Goal: Task Accomplishment & Management: Manage account settings

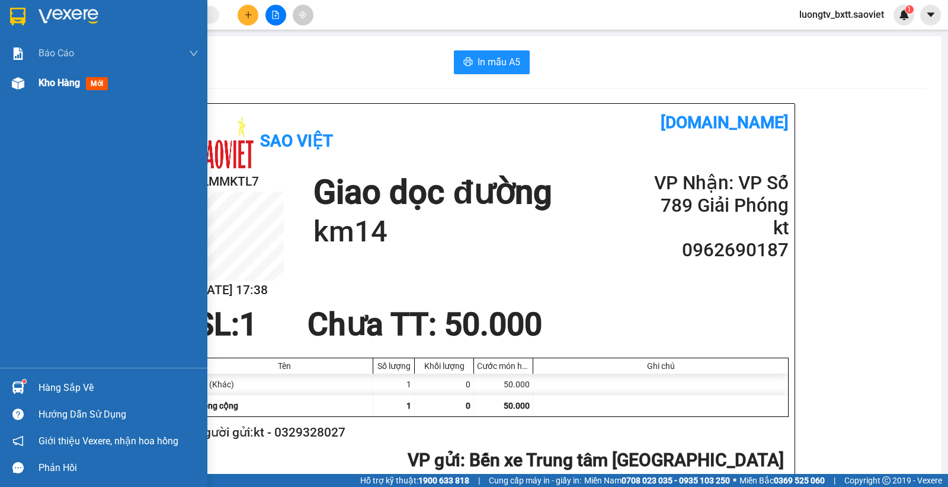
click at [50, 78] on span "Kho hàng" at bounding box center [59, 82] width 41 height 11
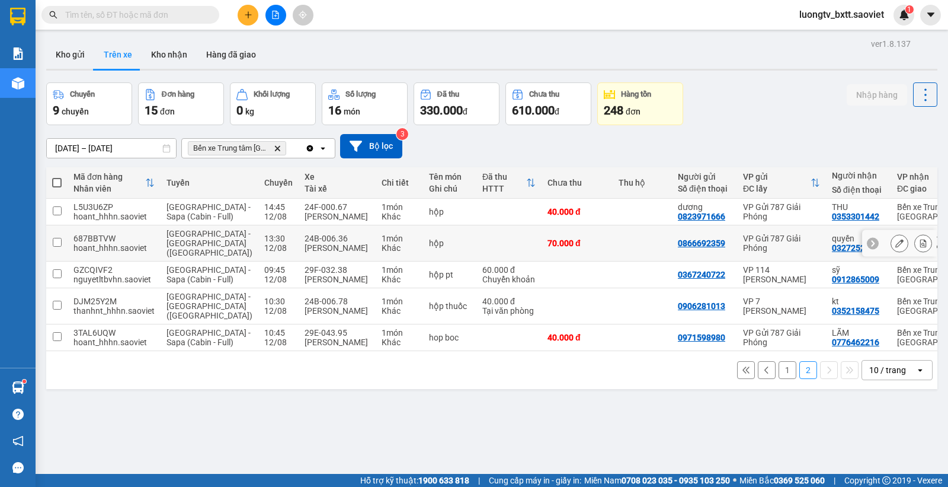
click at [613, 254] on td at bounding box center [642, 243] width 59 height 36
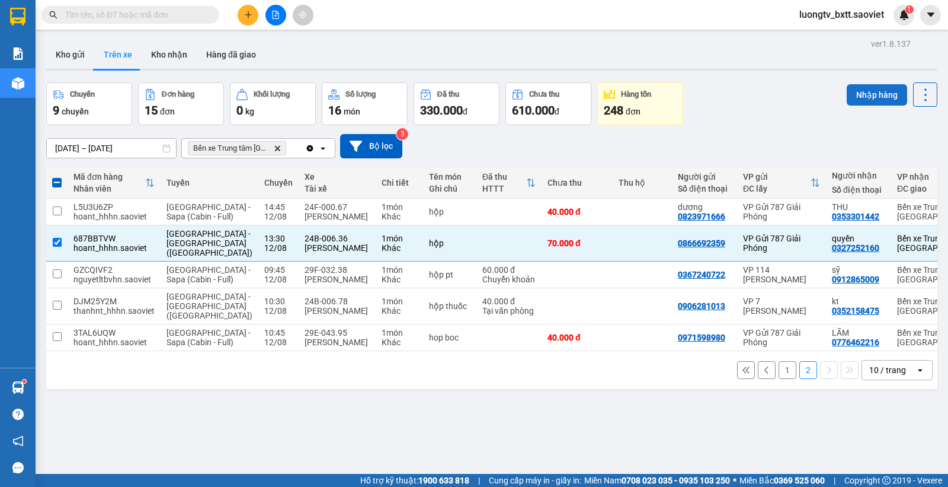
click at [847, 92] on button "Nhập hàng" at bounding box center [877, 94] width 60 height 21
checkbox input "false"
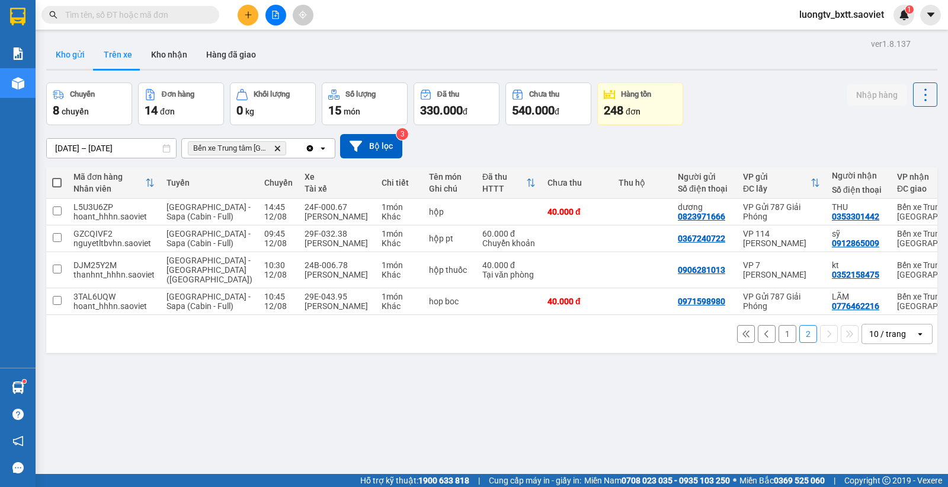
click at [75, 55] on button "Kho gửi" at bounding box center [70, 54] width 48 height 28
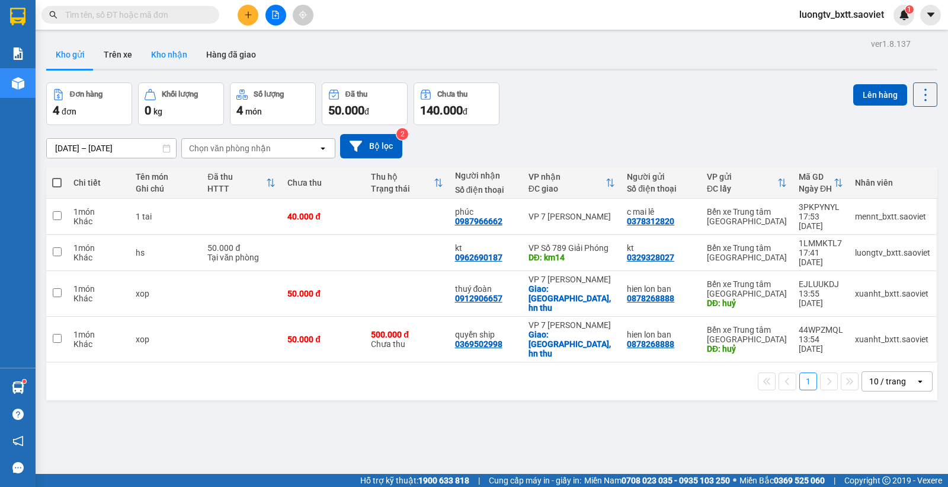
click at [163, 59] on button "Kho nhận" at bounding box center [169, 54] width 55 height 28
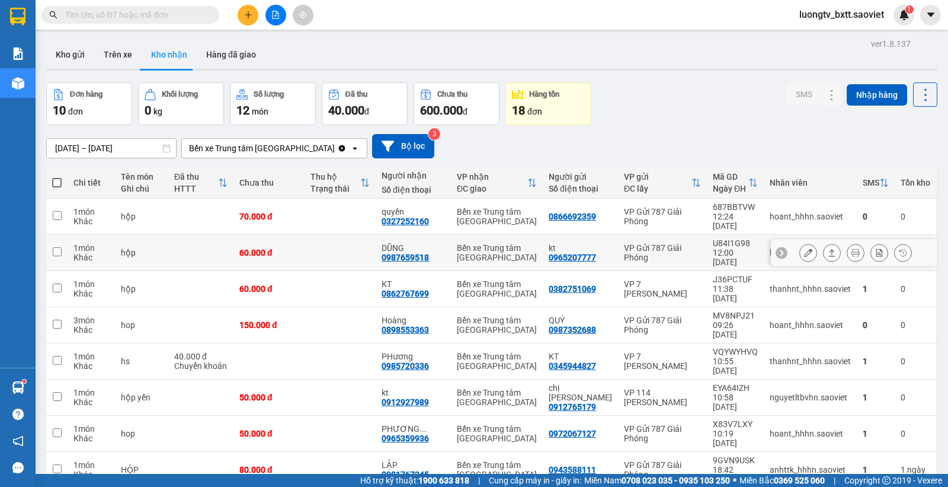
click at [319, 235] on td at bounding box center [340, 253] width 71 height 36
checkbox input "true"
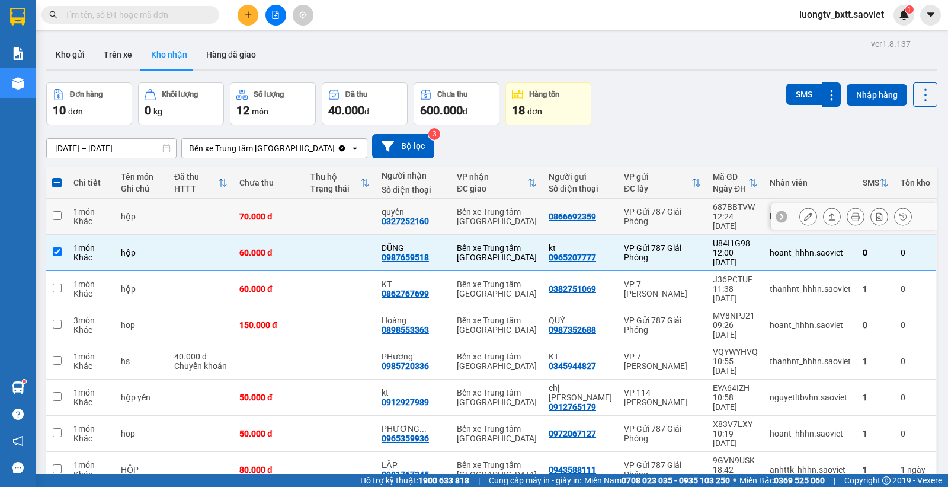
click at [324, 216] on td at bounding box center [340, 217] width 71 height 36
checkbox input "true"
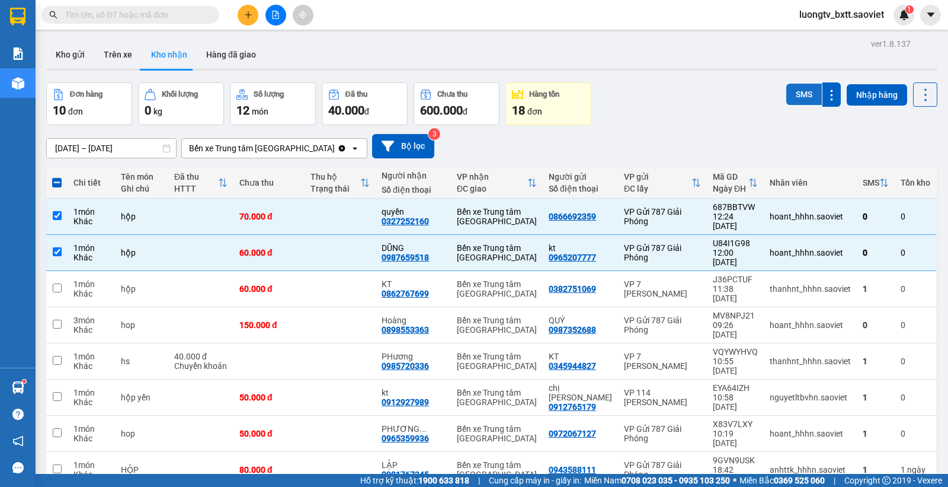
click at [787, 95] on button "SMS" at bounding box center [805, 94] width 36 height 21
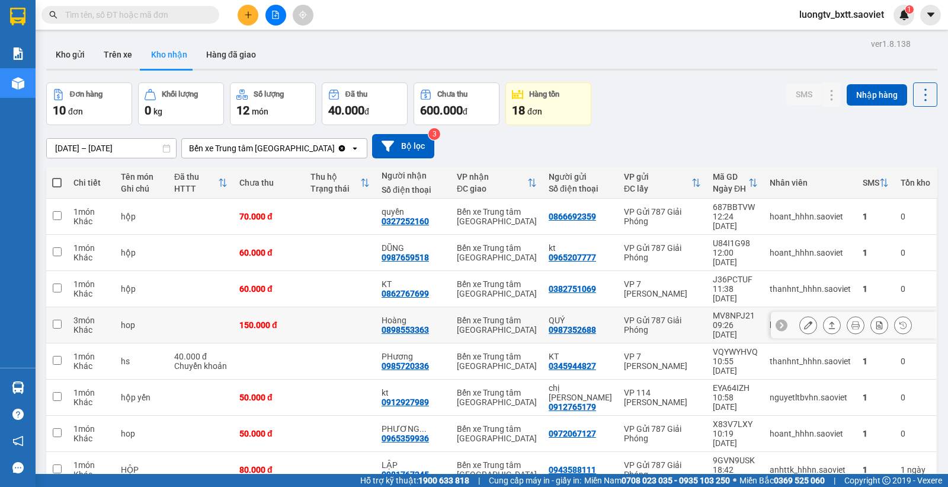
click at [330, 307] on td at bounding box center [340, 325] width 71 height 36
checkbox input "true"
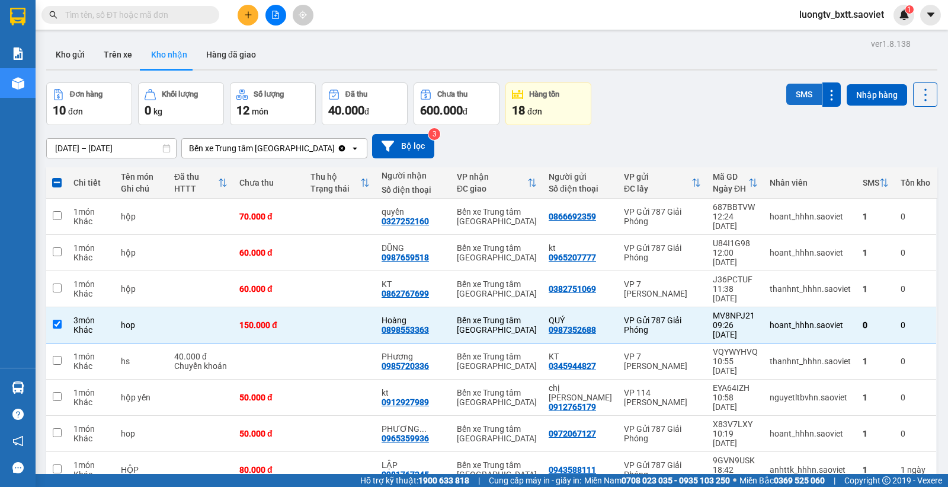
click at [787, 93] on button "SMS" at bounding box center [805, 94] width 36 height 21
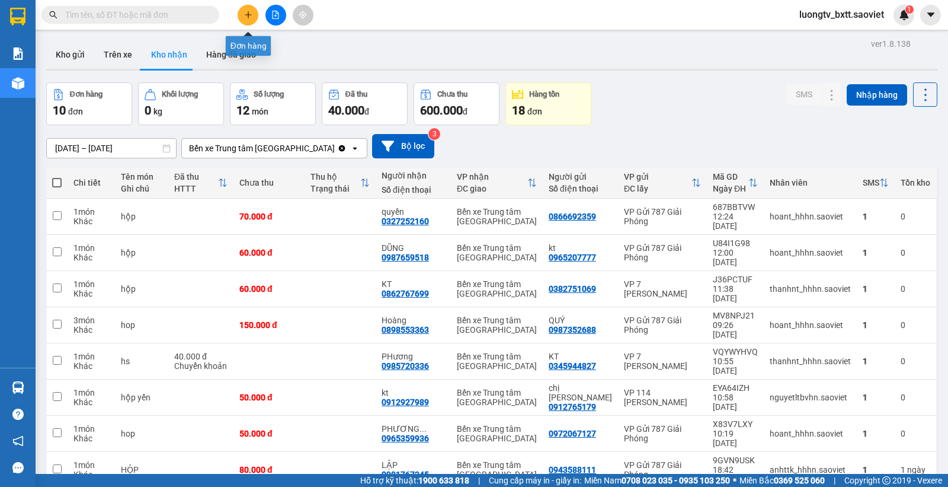
click at [243, 13] on button at bounding box center [248, 15] width 21 height 21
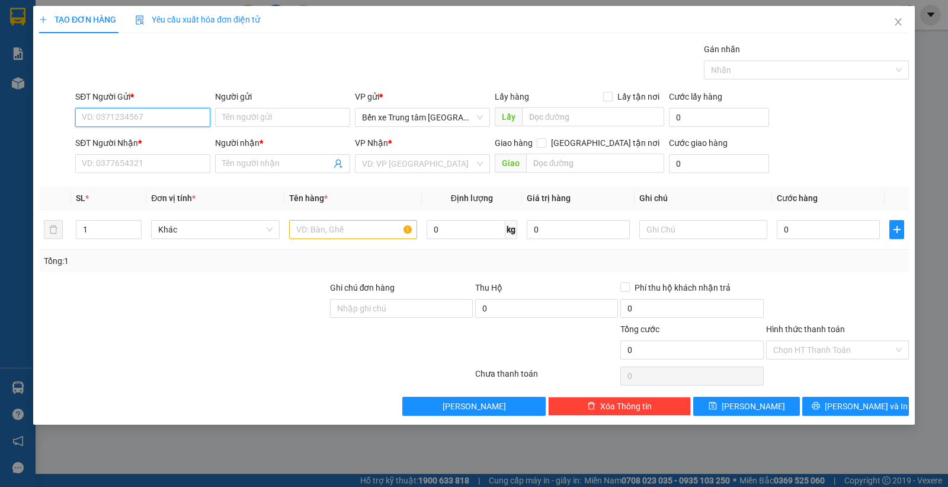
click at [174, 116] on input "SĐT Người Gửi *" at bounding box center [142, 117] width 135 height 19
click at [161, 116] on input "SĐT Người Gửi *" at bounding box center [142, 117] width 135 height 19
type input "0829277456"
click at [128, 140] on div "0829277456 - kt" at bounding box center [142, 141] width 121 height 13
type input "kt"
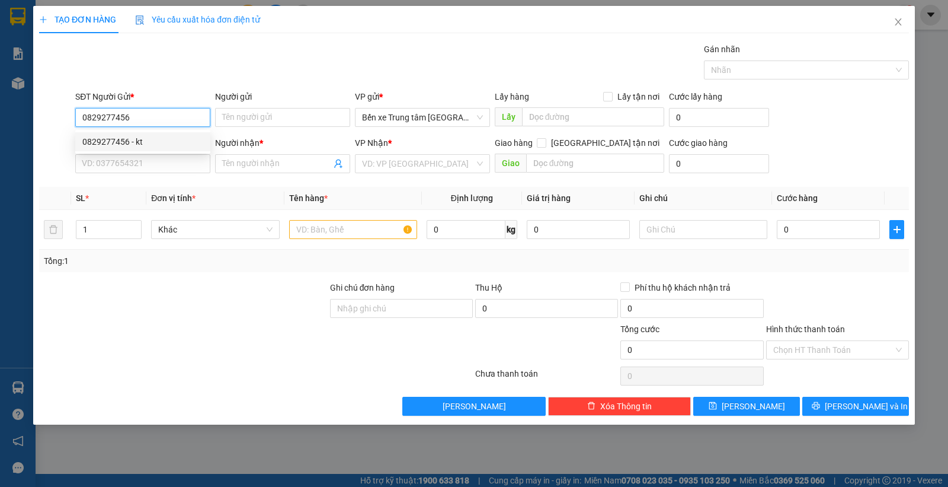
type input "0972269598"
type input "kt"
type input "0829277456"
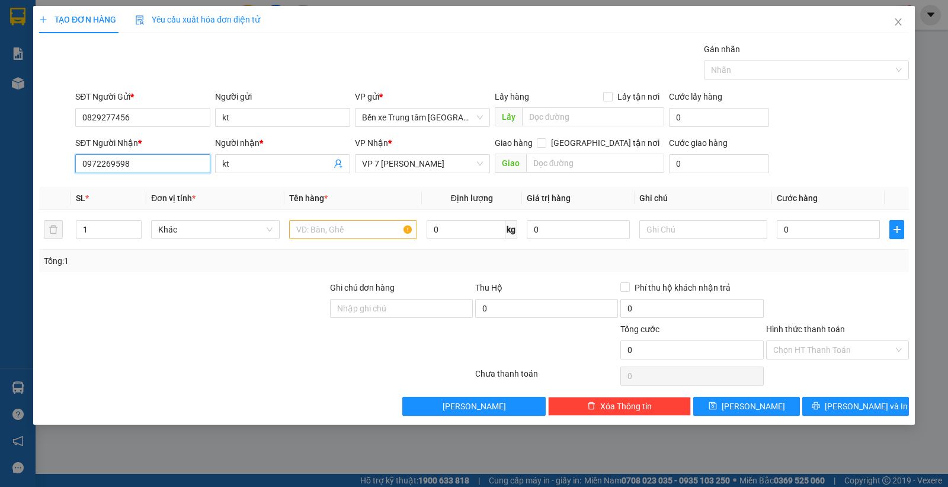
drag, startPoint x: 135, startPoint y: 166, endPoint x: 50, endPoint y: 157, distance: 84.6
click at [50, 157] on div "SĐT Người Nhận * 0972269598 0972269598 Người nhận * kt VP Nhận * VP 7 Phạm Văn …" at bounding box center [474, 156] width 872 height 41
click at [161, 191] on div "0972269598 - kt" at bounding box center [142, 187] width 121 height 13
click at [306, 233] on input "text" at bounding box center [353, 229] width 128 height 19
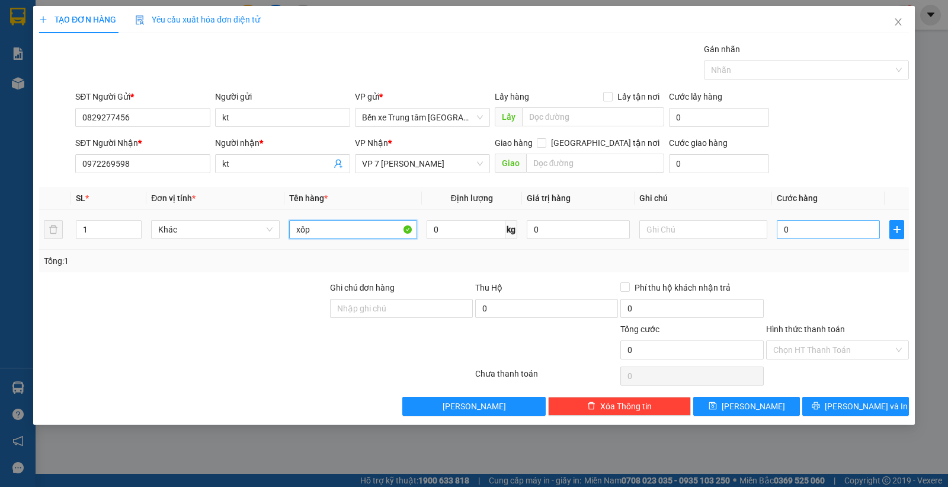
type input "xốp"
click at [797, 233] on input "0" at bounding box center [828, 229] width 103 height 19
type input "6"
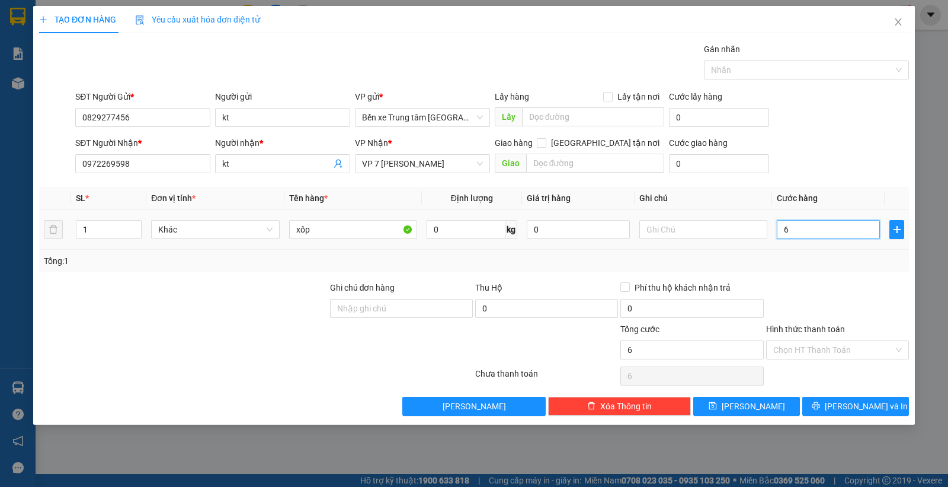
type input "60"
click at [824, 132] on form "SĐT Người Gửi * 0829277456 Người gửi kt VP gửi * Bến xe Trung tâm Lào Cai Lấy h…" at bounding box center [474, 134] width 870 height 88
type input "60.000"
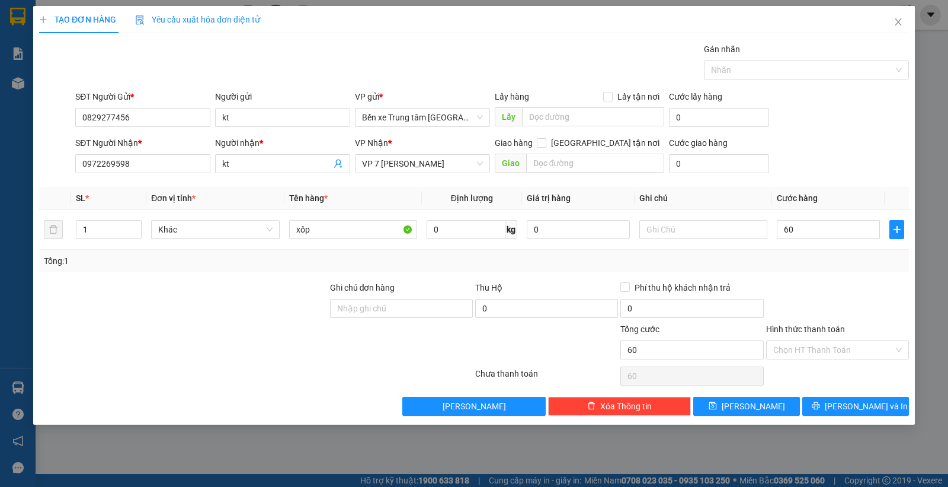
type input "60.000"
click at [842, 404] on button "Lưu và In" at bounding box center [856, 406] width 107 height 19
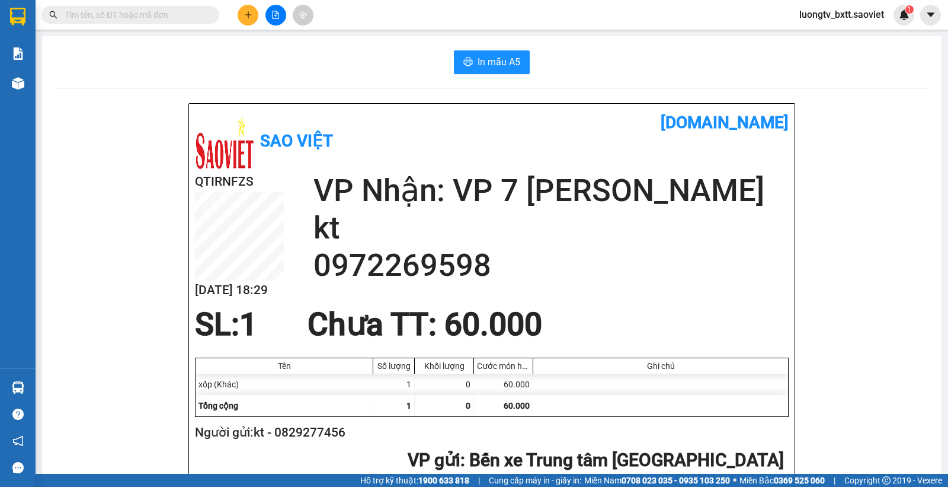
click at [154, 25] on div "Kết quả tìm kiếm ( 0 ) Bộ lọc No Data luongtv_bxtt.saoviet 1" at bounding box center [474, 15] width 948 height 30
click at [147, 15] on input "text" at bounding box center [135, 14] width 140 height 13
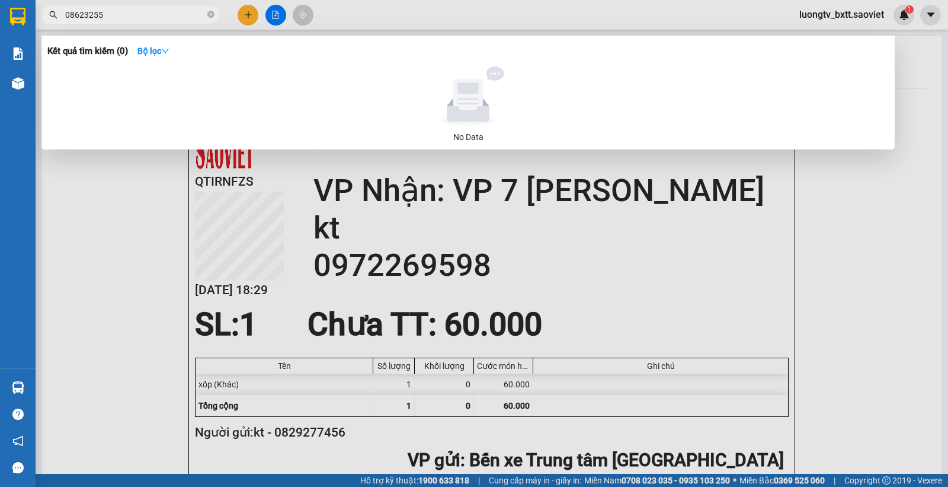
type input "0862325"
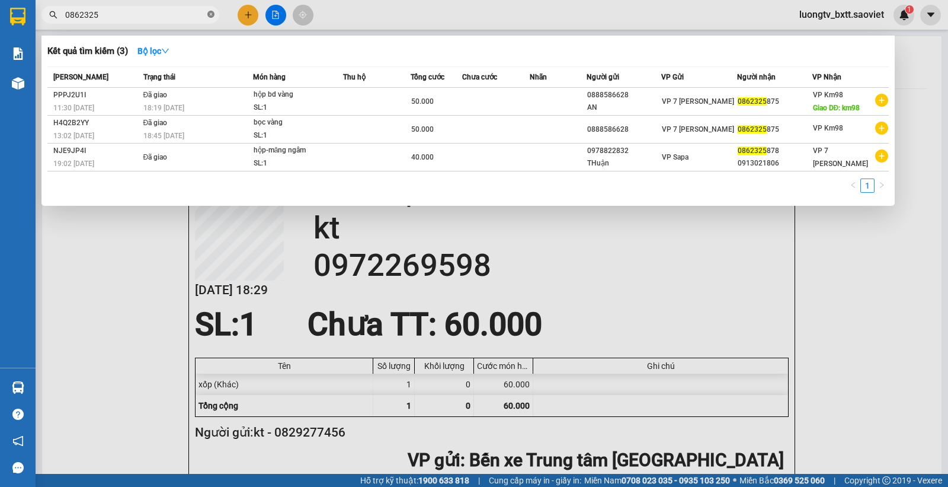
click at [214, 11] on icon "close-circle" at bounding box center [210, 14] width 7 height 7
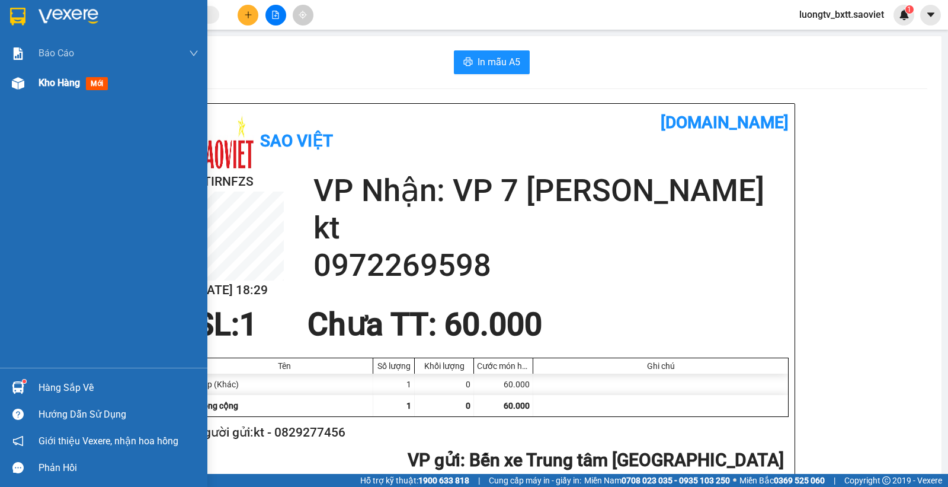
click at [54, 83] on span "Kho hàng" at bounding box center [59, 82] width 41 height 11
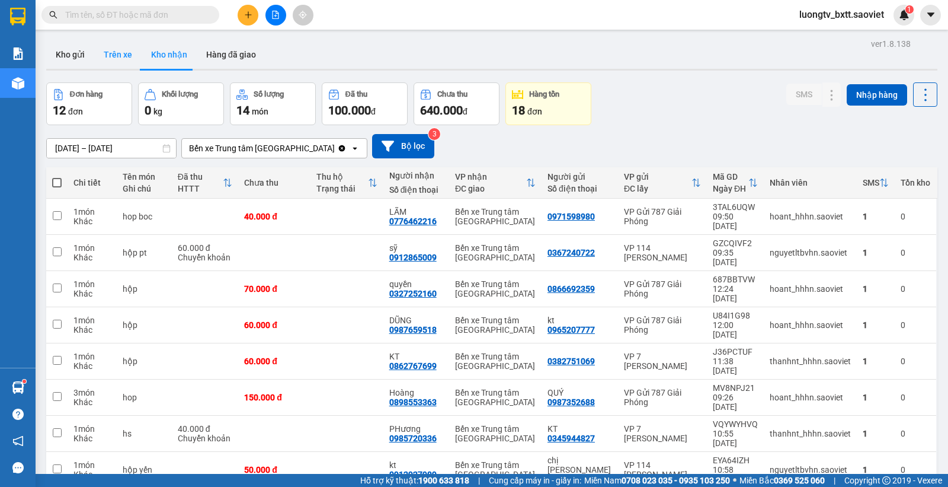
click at [119, 51] on button "Trên xe" at bounding box center [117, 54] width 47 height 28
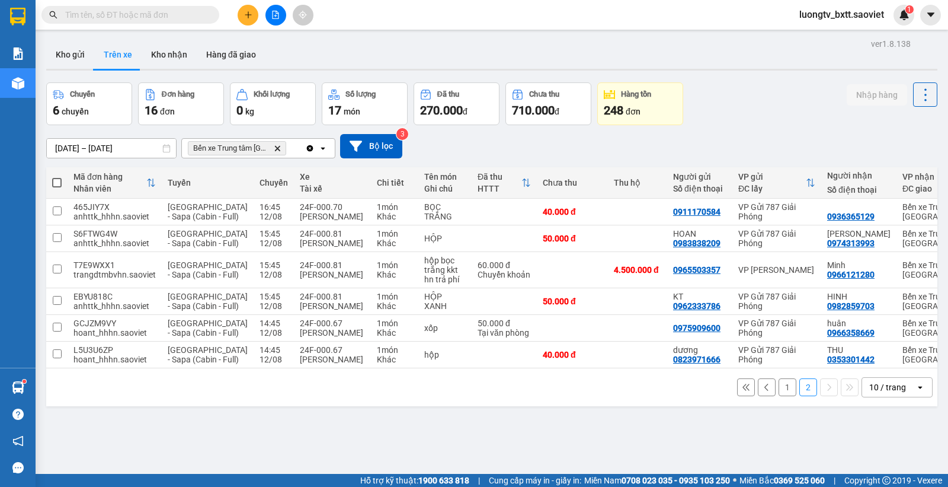
click at [766, 397] on div "1 2 10 / trang open" at bounding box center [492, 387] width 882 height 20
click at [779, 396] on button "1" at bounding box center [788, 387] width 18 height 18
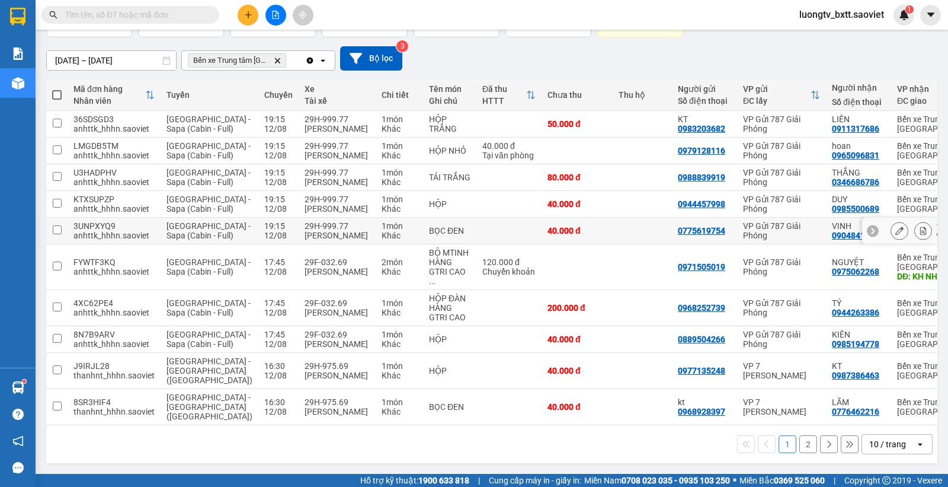
scroll to position [123, 0]
click at [800, 446] on button "2" at bounding box center [809, 444] width 18 height 18
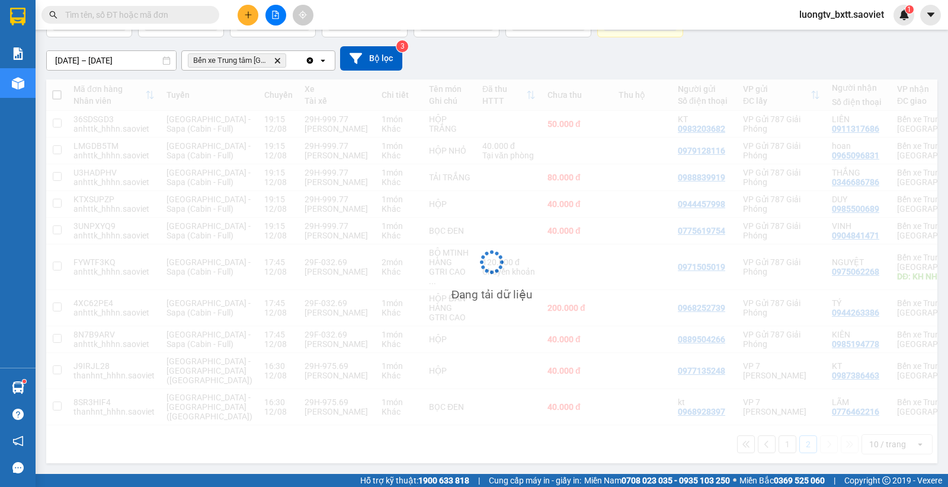
scroll to position [55, 0]
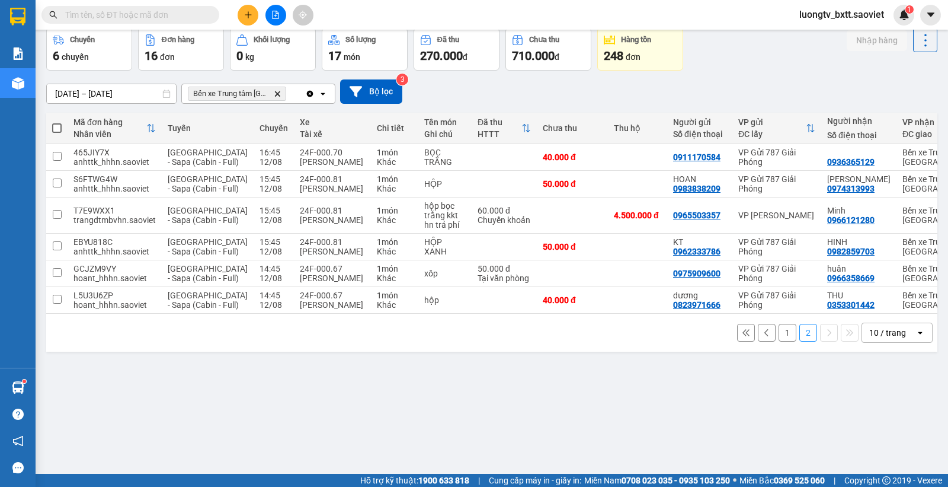
click at [188, 16] on input "text" at bounding box center [135, 14] width 140 height 13
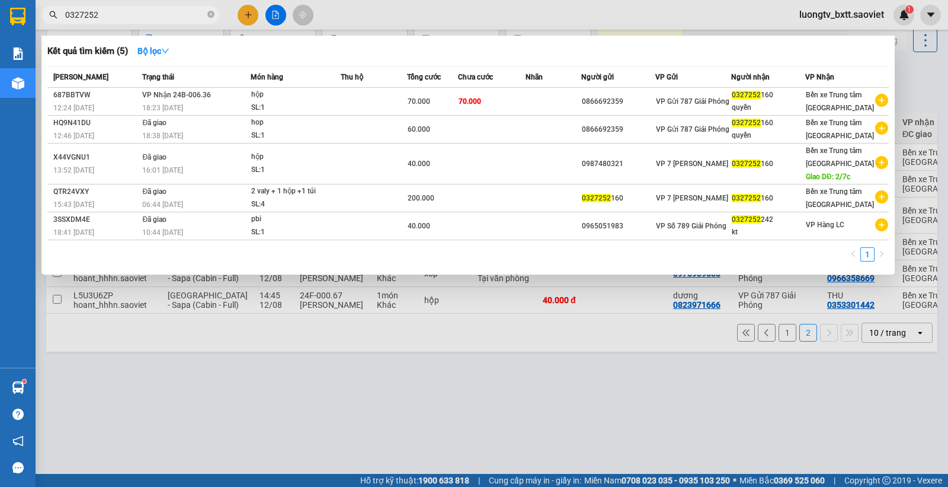
type input "0327252"
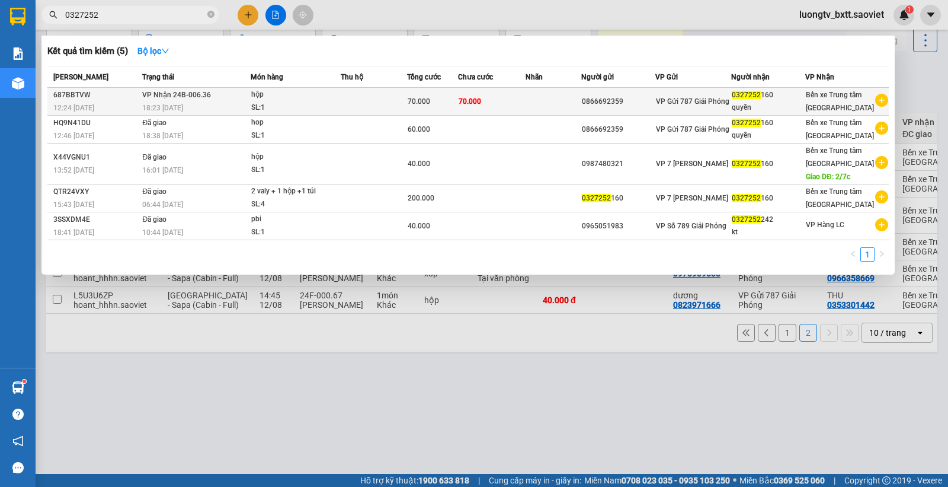
click at [296, 111] on div "SL: 1" at bounding box center [295, 107] width 89 height 13
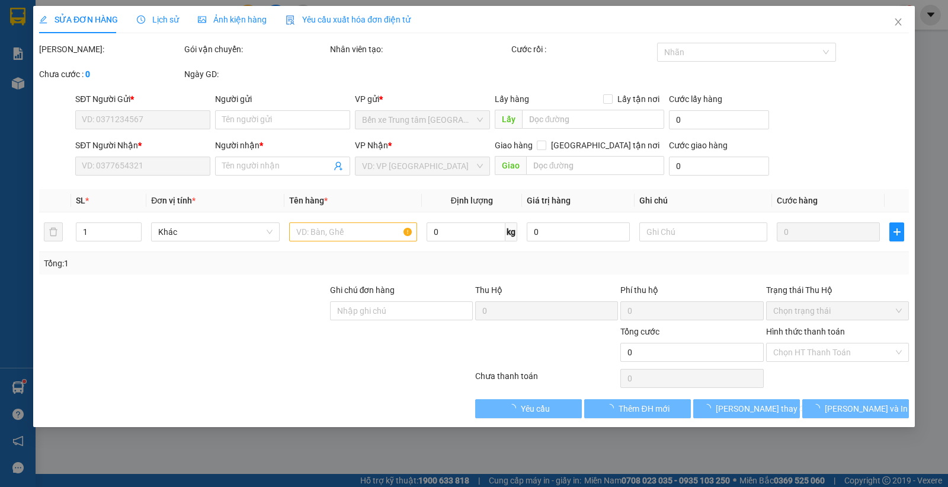
type input "0866692359"
type input "0327252160"
type input "quyền"
type input "70.000"
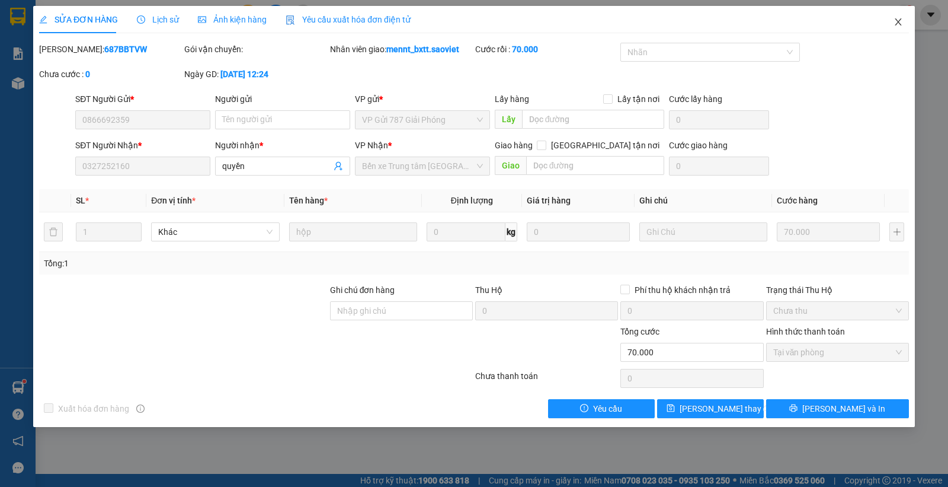
click at [902, 21] on icon "close" at bounding box center [898, 21] width 9 height 9
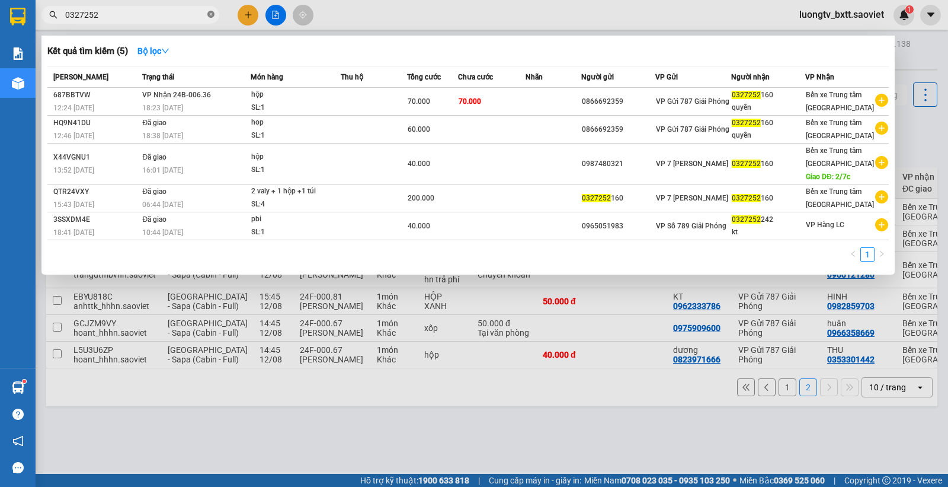
click at [210, 17] on icon "close-circle" at bounding box center [210, 14] width 7 height 7
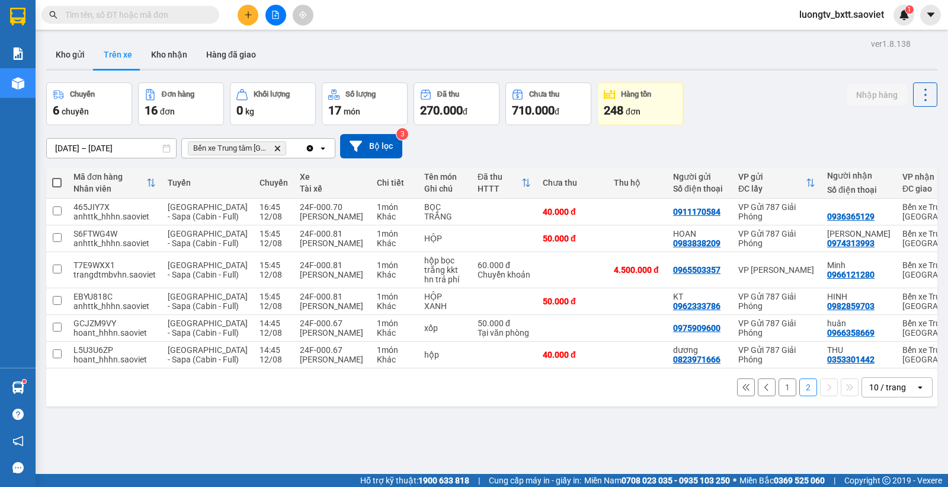
click at [701, 40] on div "Kho gửi Trên xe Kho nhận Hàng đã giao" at bounding box center [491, 55] width 891 height 31
click at [779, 396] on button "1" at bounding box center [788, 387] width 18 height 18
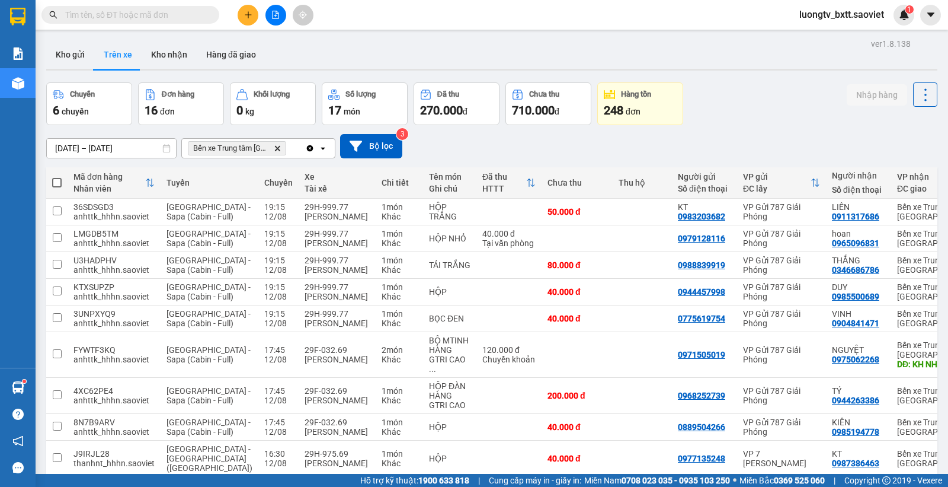
click at [689, 106] on div "Chuyến 6 chuyến Đơn hàng 16 đơn Khối lượng 0 kg Số lượng 17 món Đã thu 270.000 …" at bounding box center [491, 103] width 891 height 43
click at [811, 17] on span "luongtv_bxtt.saoviet" at bounding box center [842, 14] width 104 height 15
click at [765, 119] on div "Chuyến 6 chuyến Đơn hàng 16 đơn Khối lượng 0 kg Số lượng 17 món Đã thu 270.000 …" at bounding box center [491, 103] width 891 height 43
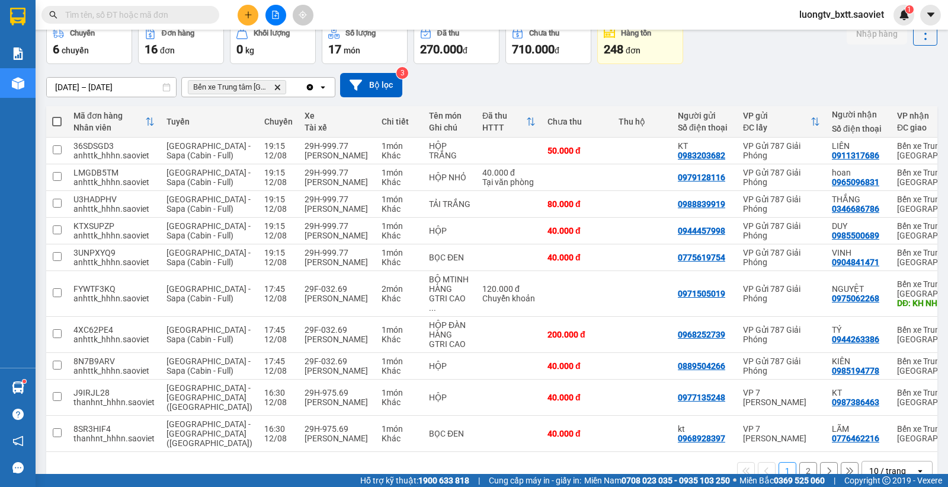
scroll to position [123, 0]
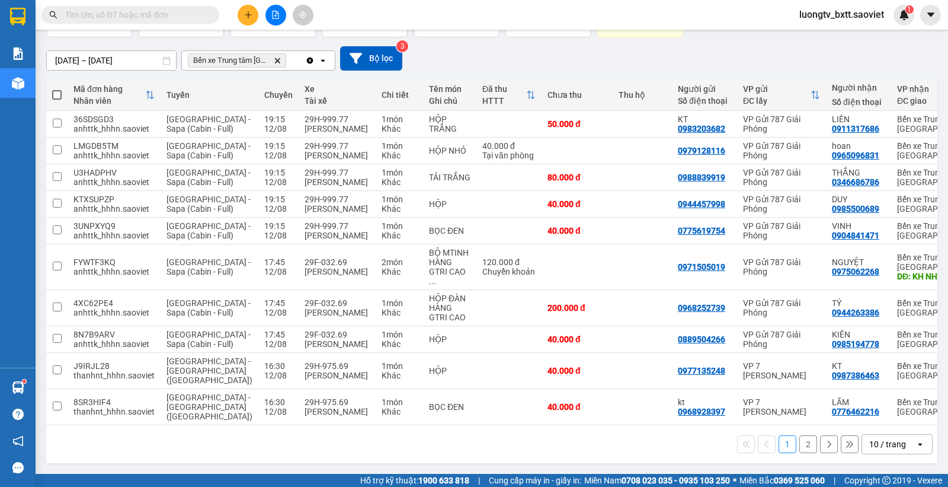
click at [800, 443] on button "2" at bounding box center [809, 444] width 18 height 18
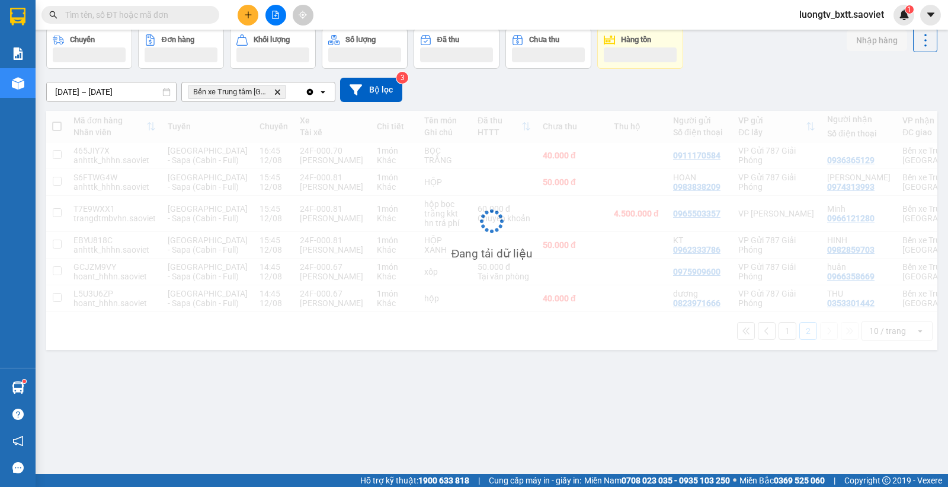
scroll to position [55, 0]
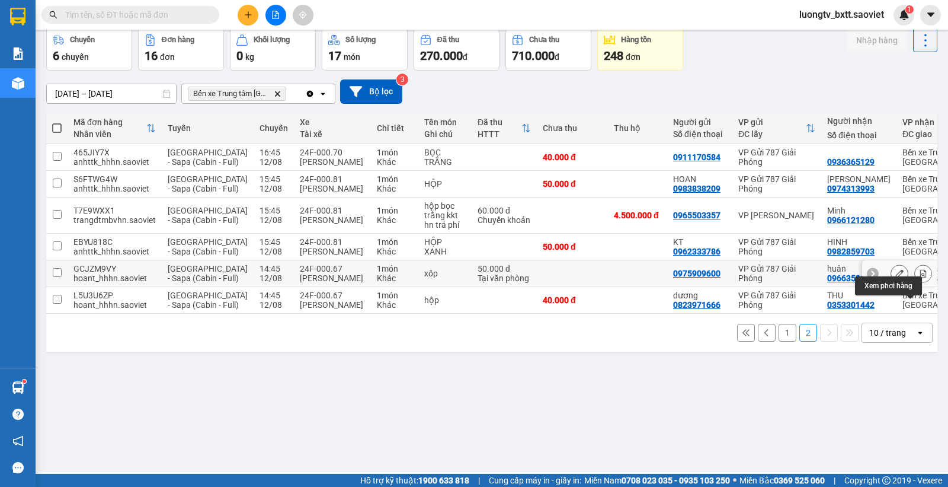
click at [915, 284] on button at bounding box center [923, 273] width 17 height 21
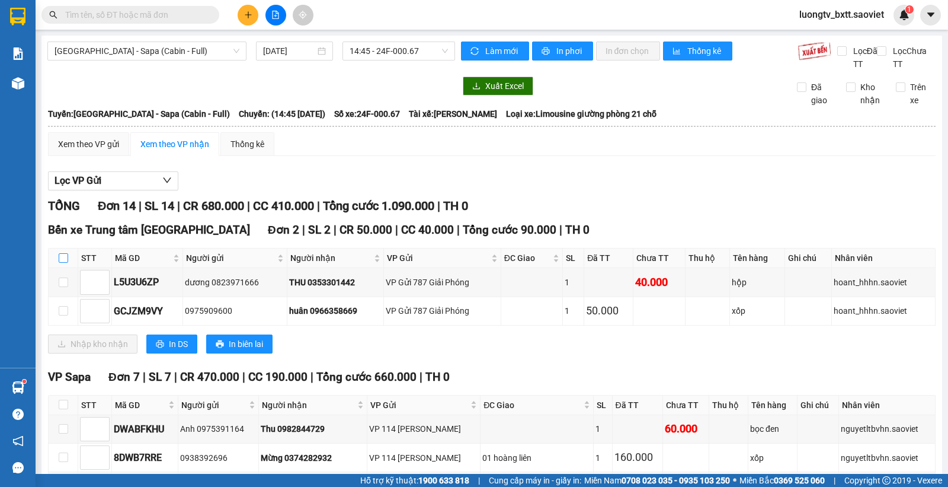
click at [61, 257] on input "checkbox" at bounding box center [63, 257] width 9 height 9
checkbox input "true"
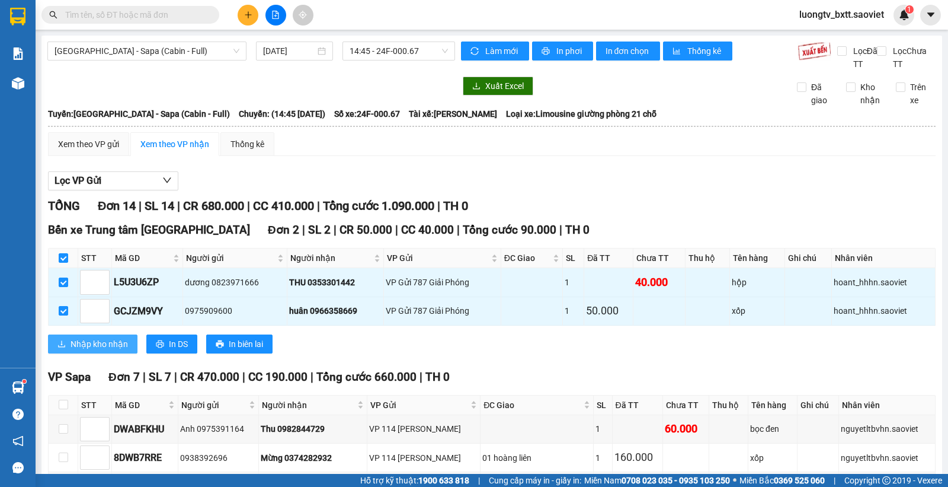
click at [72, 337] on button "Nhập kho nhận" at bounding box center [93, 343] width 90 height 19
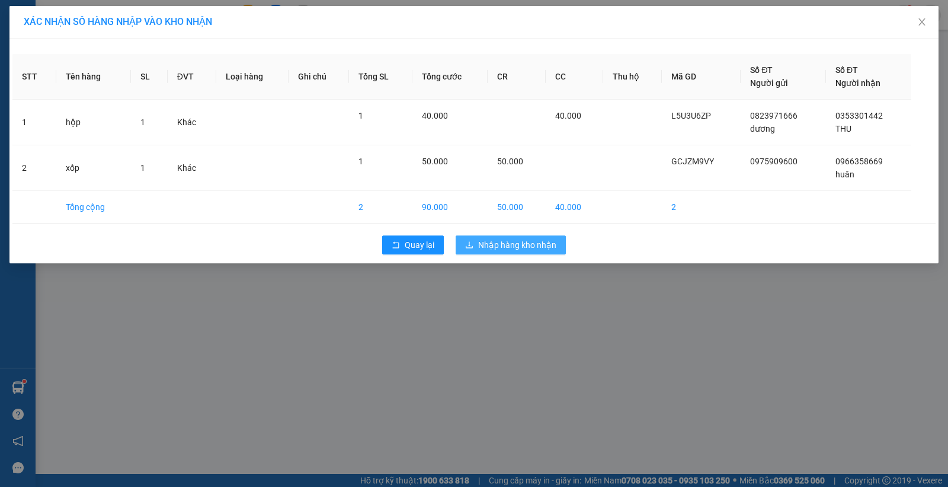
click at [513, 249] on span "Nhập hàng kho nhận" at bounding box center [517, 244] width 78 height 13
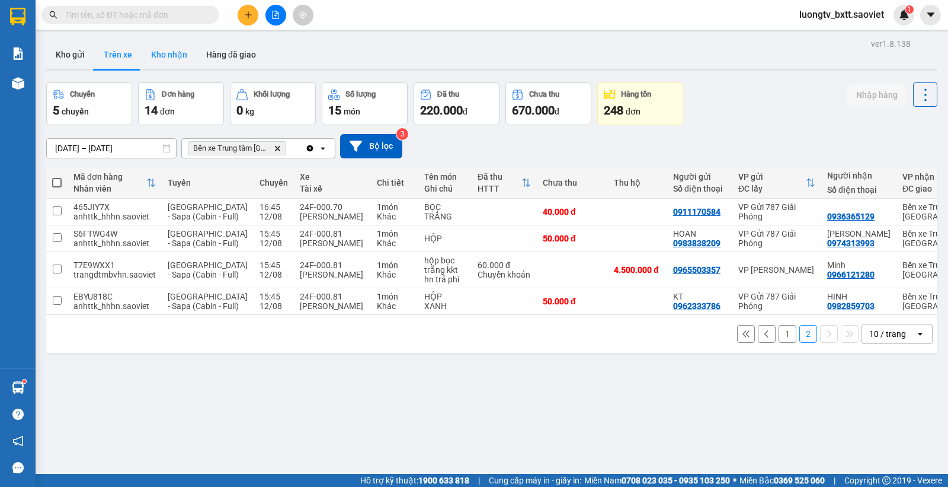
click at [174, 49] on button "Kho nhận" at bounding box center [169, 54] width 55 height 28
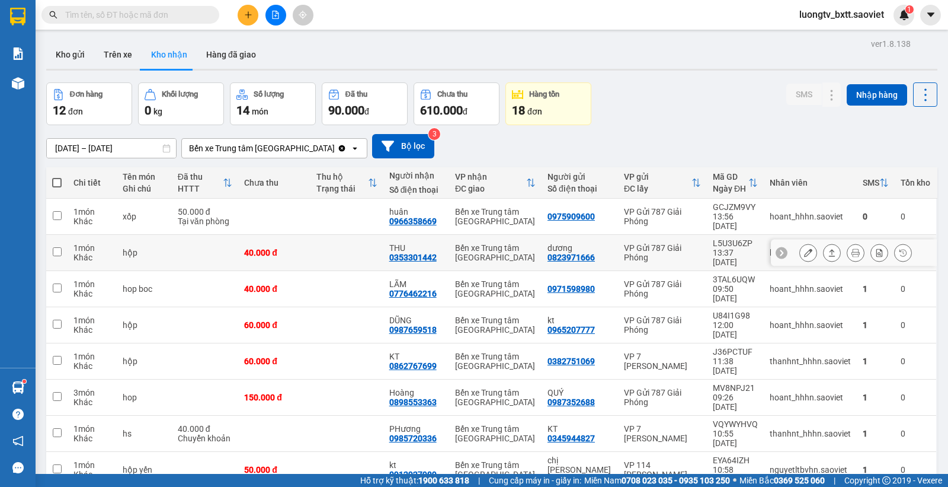
click at [276, 248] on div "40.000 đ" at bounding box center [274, 252] width 60 height 9
checkbox input "true"
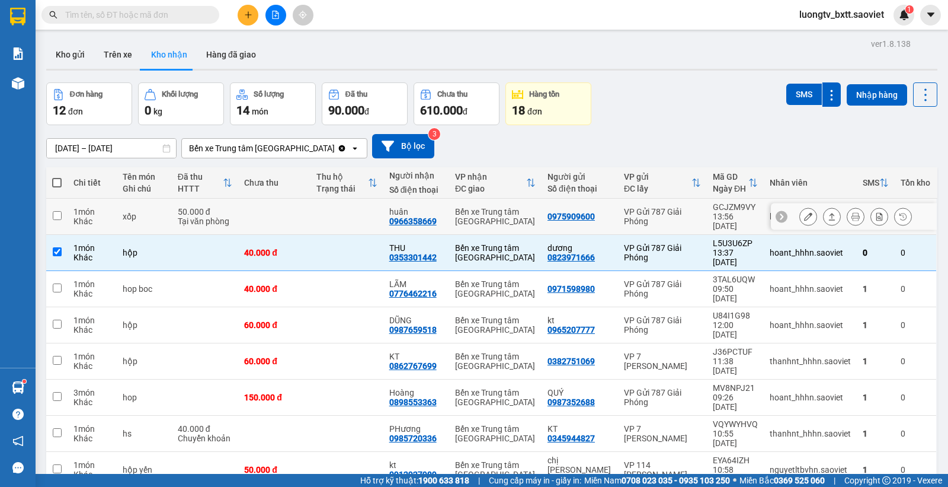
click at [301, 218] on td at bounding box center [274, 217] width 72 height 36
checkbox input "true"
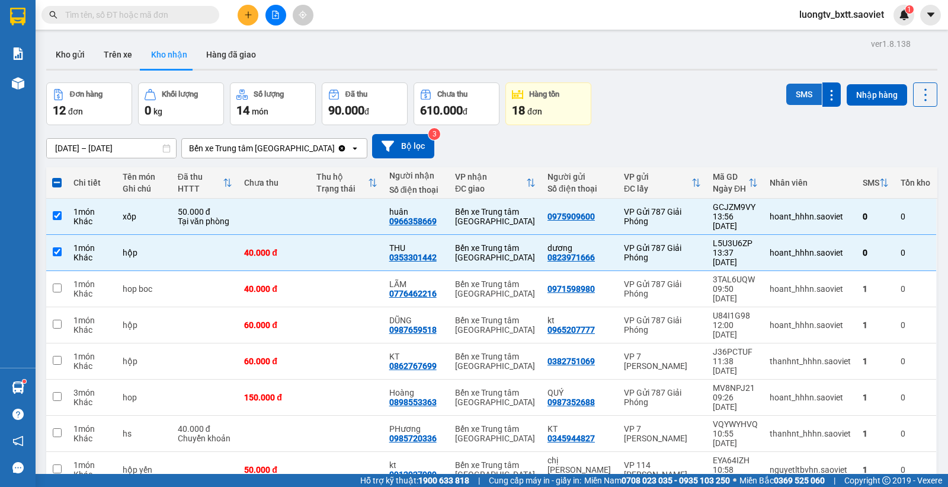
click at [792, 98] on button "SMS" at bounding box center [805, 94] width 36 height 21
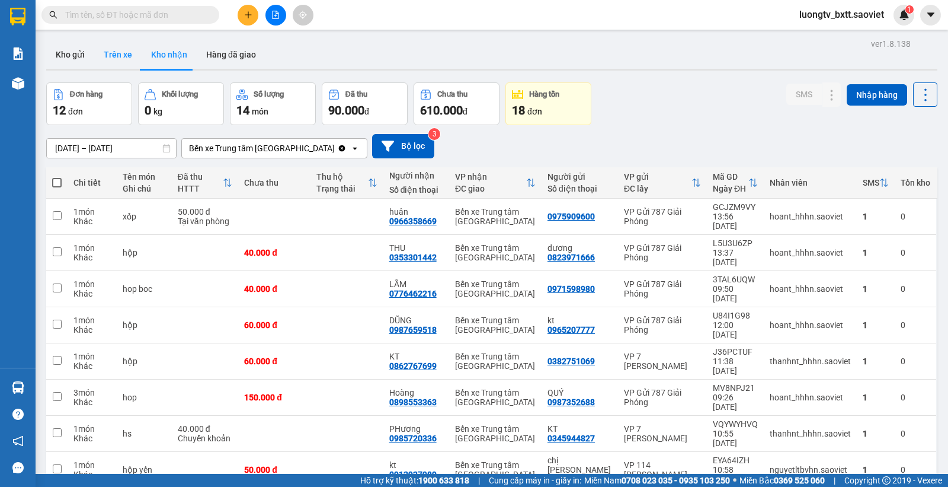
click at [114, 53] on button "Trên xe" at bounding box center [117, 54] width 47 height 28
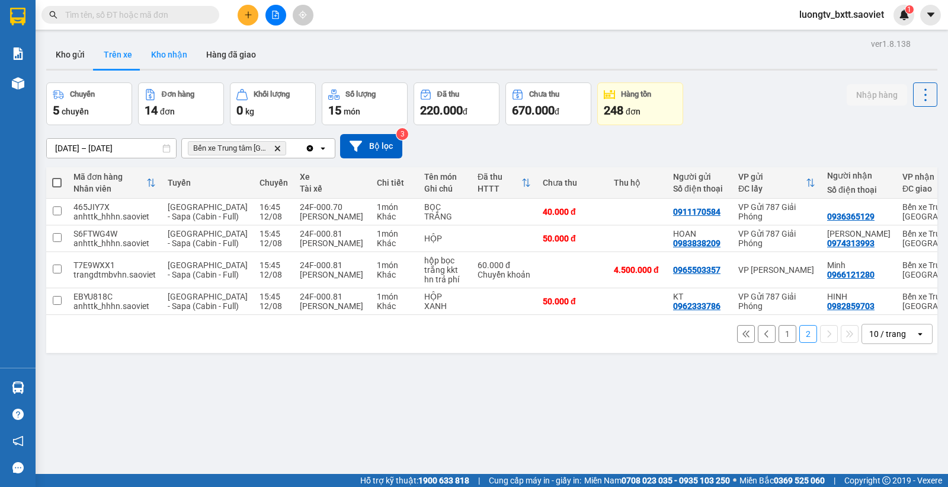
click at [173, 49] on button "Kho nhận" at bounding box center [169, 54] width 55 height 28
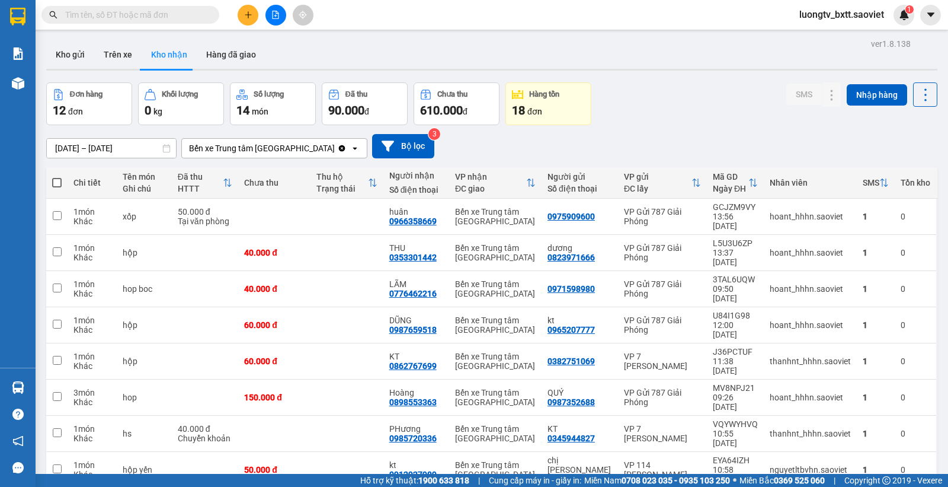
scroll to position [55, 0]
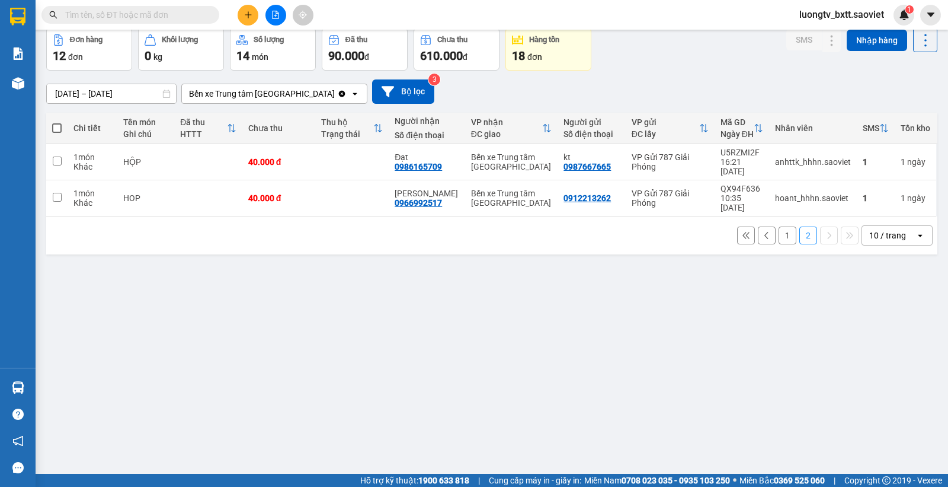
click at [779, 226] on button "1" at bounding box center [788, 235] width 18 height 18
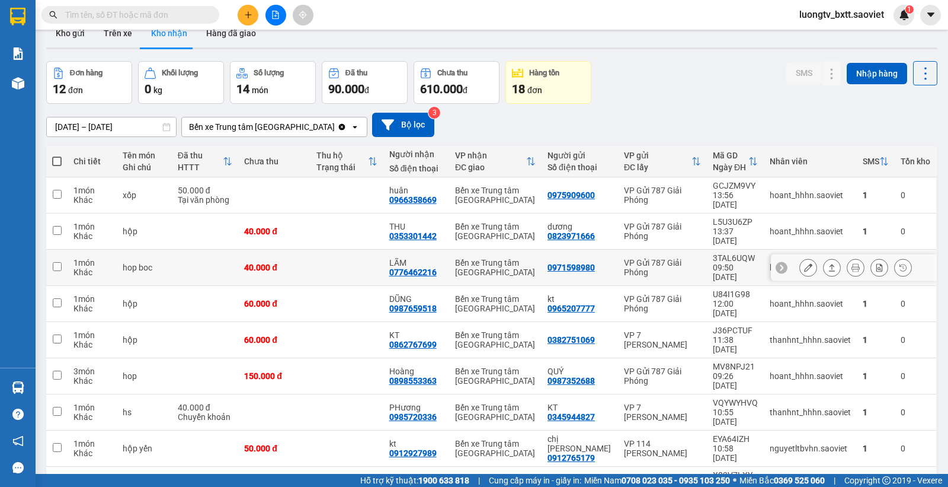
scroll to position [0, 0]
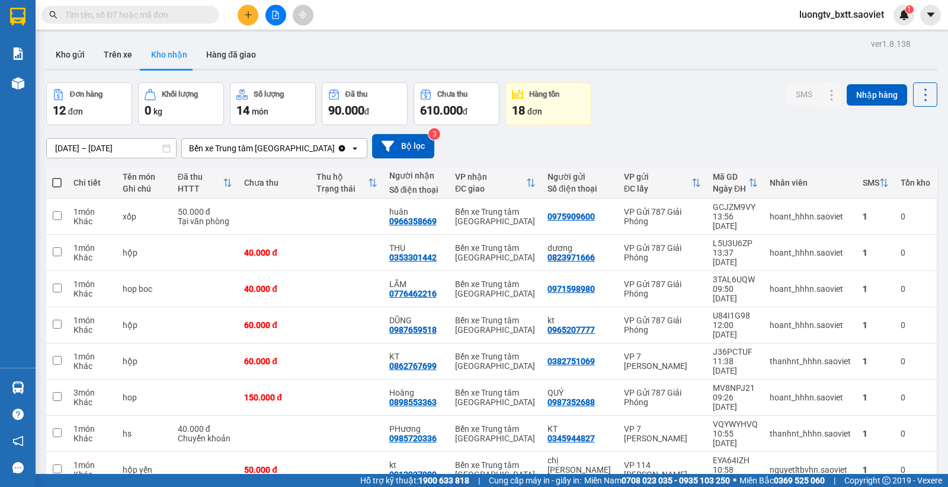
click at [729, 120] on div "Đơn hàng 12 đơn Khối lượng 0 kg Số lượng 14 món Đã thu 90.000 đ Chưa thu 610.00…" at bounding box center [491, 103] width 891 height 43
click at [734, 117] on div "Đơn hàng 12 đơn Khối lượng 0 kg Số lượng 14 món Đã thu 90.000 đ Chưa thu 610.00…" at bounding box center [491, 103] width 891 height 43
click at [69, 48] on button "Kho gửi" at bounding box center [70, 54] width 48 height 28
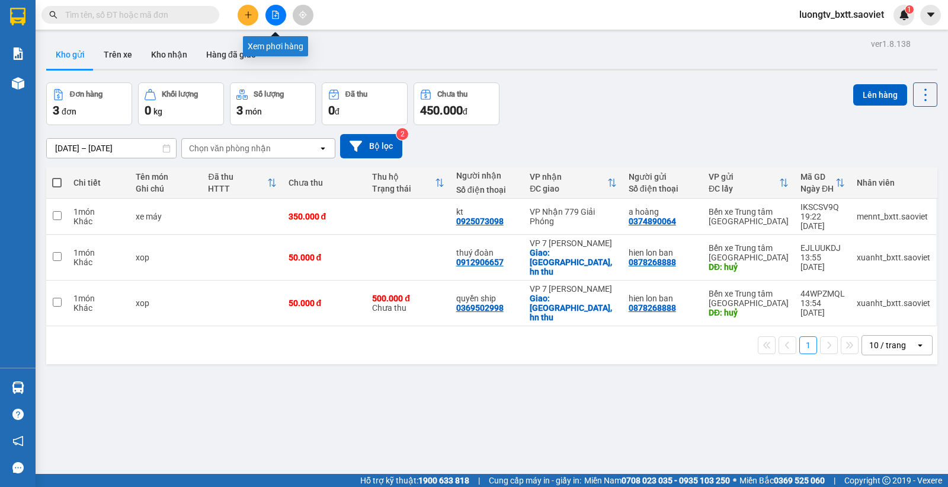
click at [277, 15] on icon "file-add" at bounding box center [275, 15] width 8 height 8
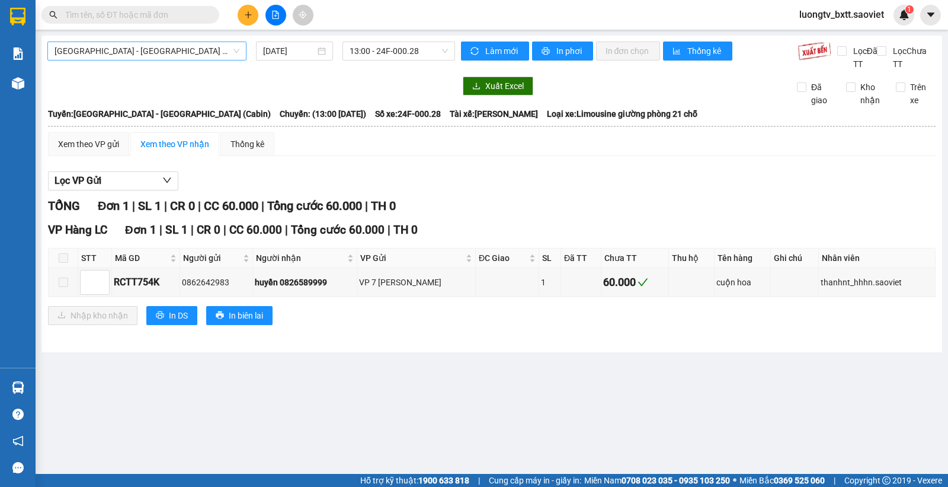
click at [178, 51] on span "Hà Nội - Lào Cai (Cabin)" at bounding box center [147, 51] width 185 height 18
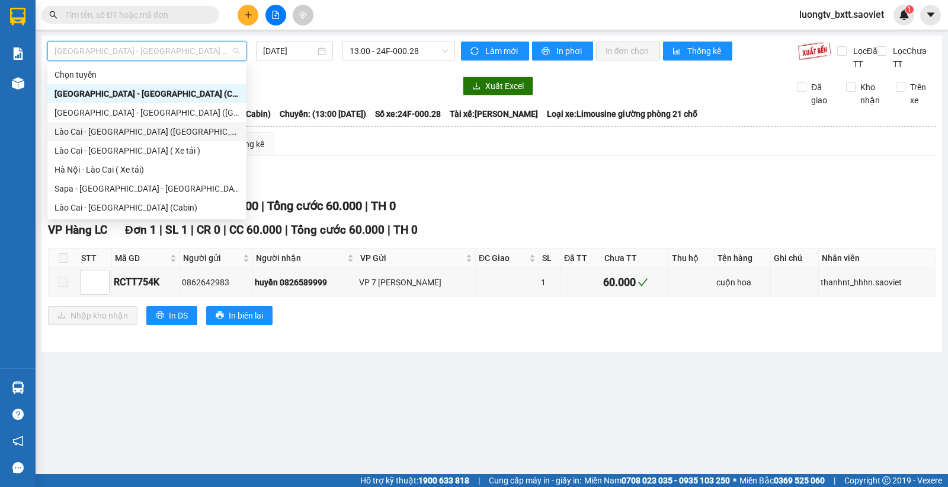
click at [140, 130] on div "Lào Cai - Hà Nội (Giường)" at bounding box center [147, 131] width 185 height 13
type input "12/08/2025"
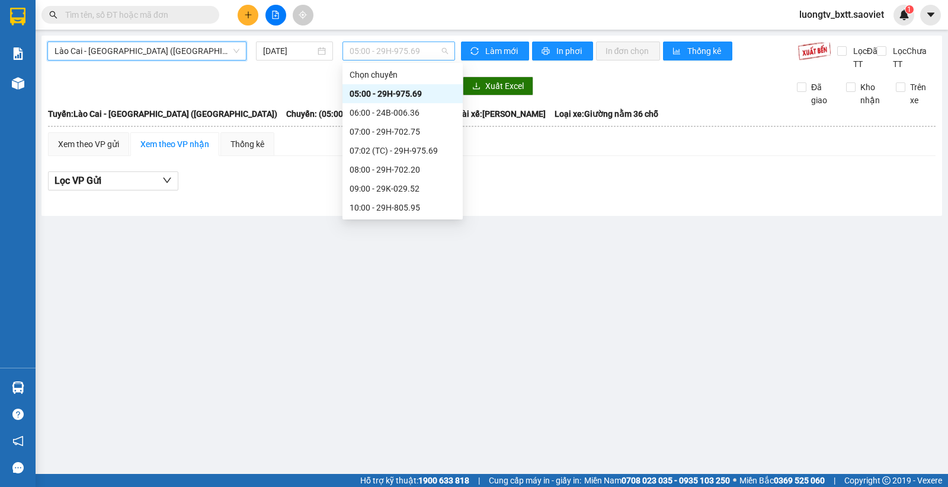
click at [383, 49] on span "05:00 - 29H-975.69" at bounding box center [399, 51] width 98 height 18
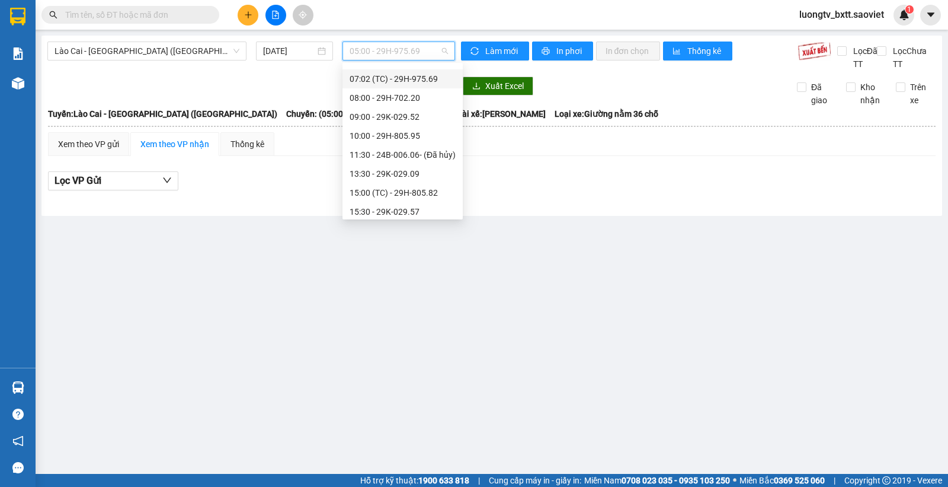
scroll to position [132, 0]
click at [395, 208] on div "20:00 - 29K-025.46" at bounding box center [403, 208] width 106 height 13
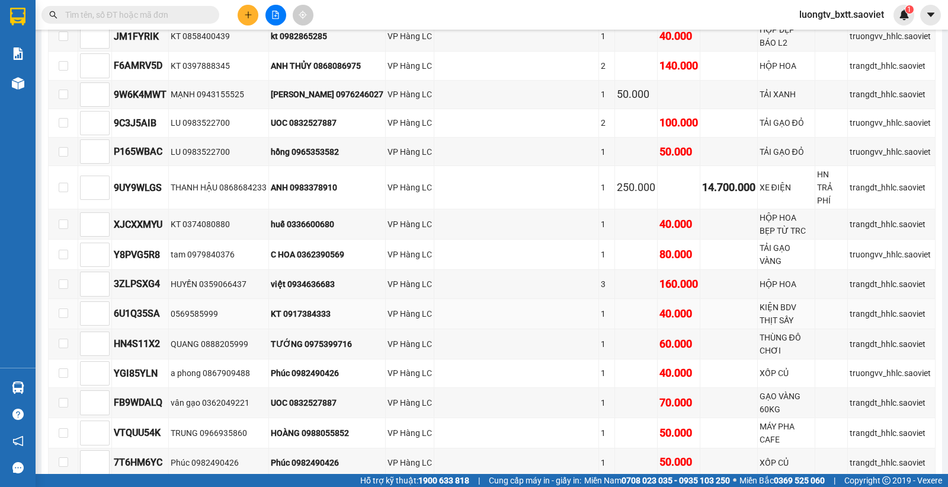
scroll to position [152, 0]
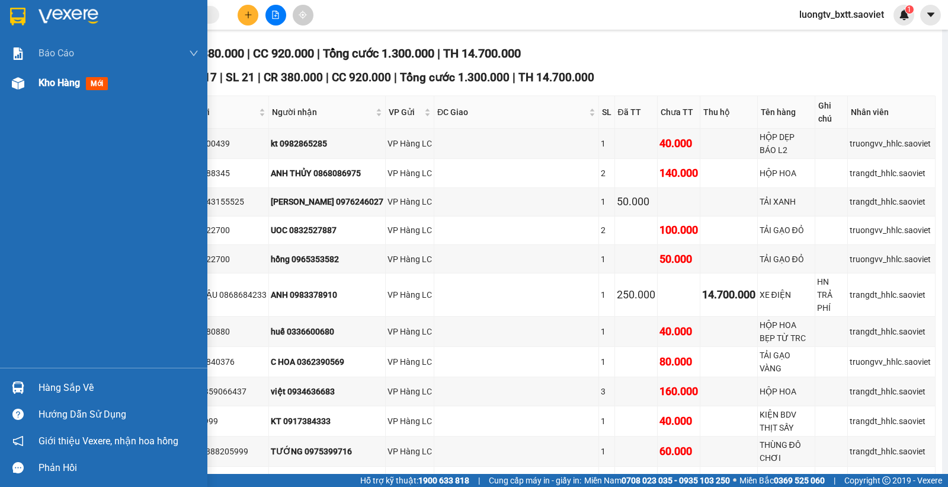
click at [13, 82] on img at bounding box center [18, 83] width 12 height 12
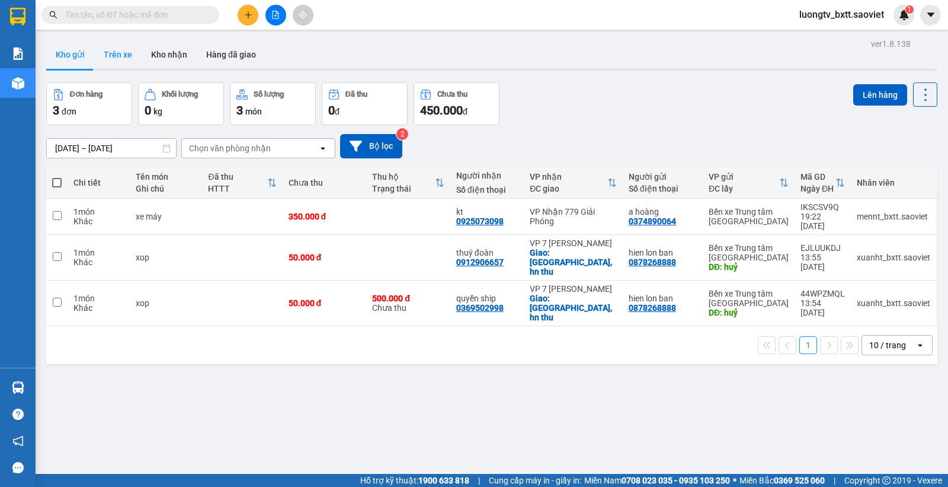
click at [119, 50] on button "Trên xe" at bounding box center [117, 54] width 47 height 28
